Goal: Task Accomplishment & Management: Use online tool/utility

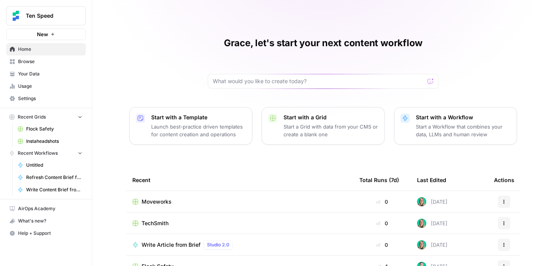
click at [56, 128] on span "Flock Safety" at bounding box center [54, 128] width 56 height 7
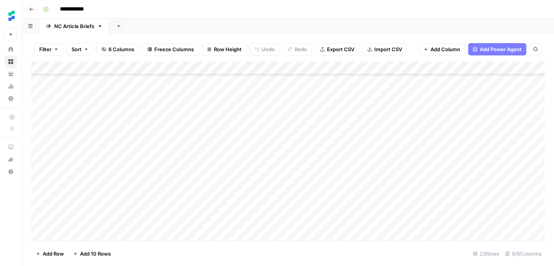
scroll to position [147, 0]
click at [199, 183] on div "Add Column" at bounding box center [288, 151] width 514 height 179
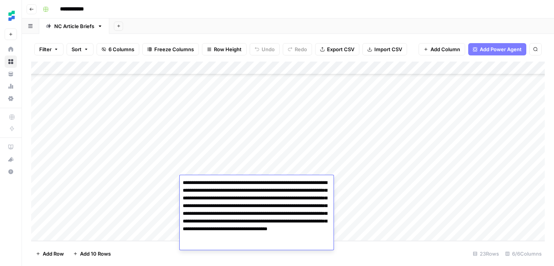
click at [199, 183] on body "**********" at bounding box center [277, 133] width 554 height 266
click at [154, 203] on div "Add Column" at bounding box center [288, 151] width 514 height 179
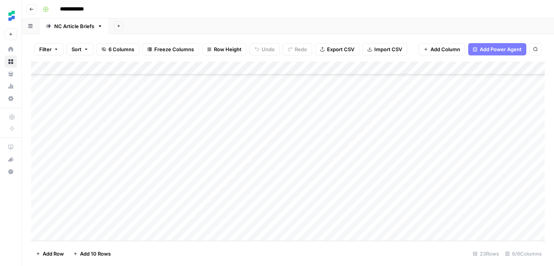
click at [215, 180] on div "Add Column" at bounding box center [288, 151] width 514 height 179
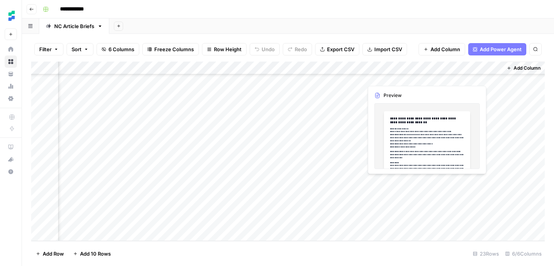
click at [424, 181] on div "Add Column" at bounding box center [288, 151] width 514 height 179
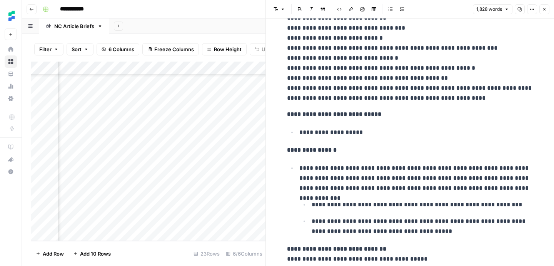
scroll to position [586, 0]
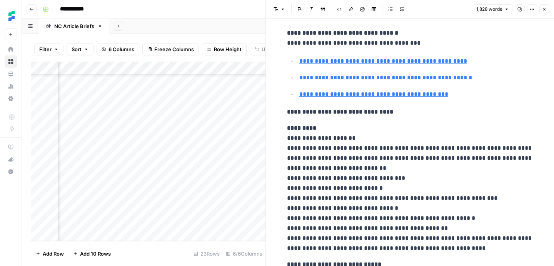
click at [545, 8] on icon "button" at bounding box center [544, 9] width 3 height 3
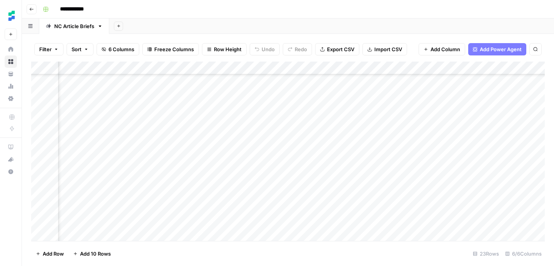
scroll to position [120, 85]
click at [426, 210] on div "Add Column" at bounding box center [288, 151] width 514 height 179
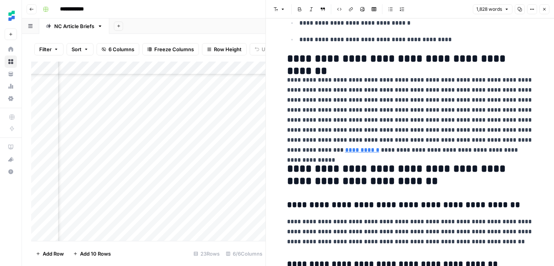
scroll to position [3764, 0]
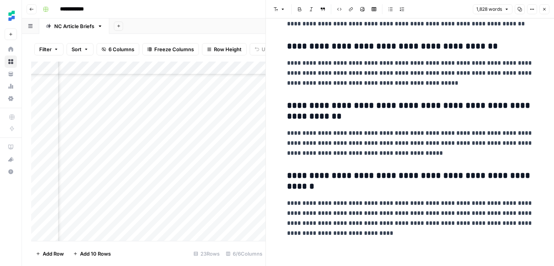
click at [545, 11] on icon "button" at bounding box center [544, 9] width 5 height 5
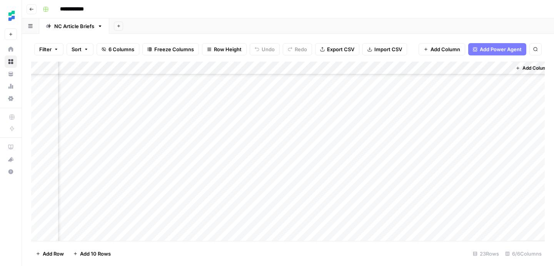
scroll to position [120, 0]
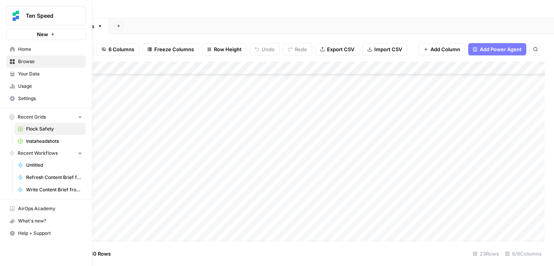
click at [38, 141] on span "Instaheadshots" at bounding box center [54, 141] width 56 height 7
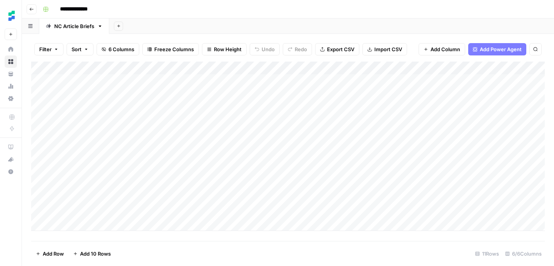
click at [203, 210] on div "Add Column" at bounding box center [288, 146] width 514 height 169
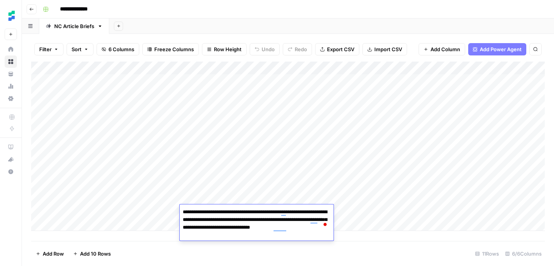
click at [155, 208] on div "Add Column" at bounding box center [288, 146] width 514 height 169
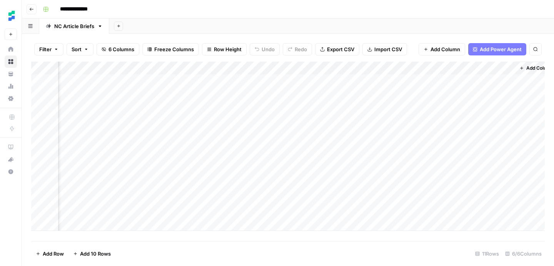
scroll to position [0, 103]
click at [434, 211] on div "Add Column" at bounding box center [288, 146] width 514 height 169
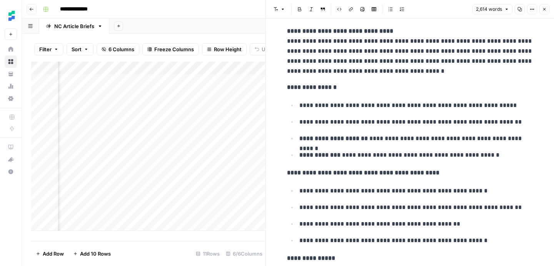
scroll to position [4408, 0]
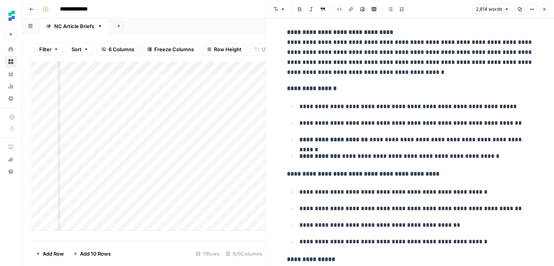
click at [545, 10] on icon "button" at bounding box center [544, 9] width 5 height 5
